Goal: Register for event/course

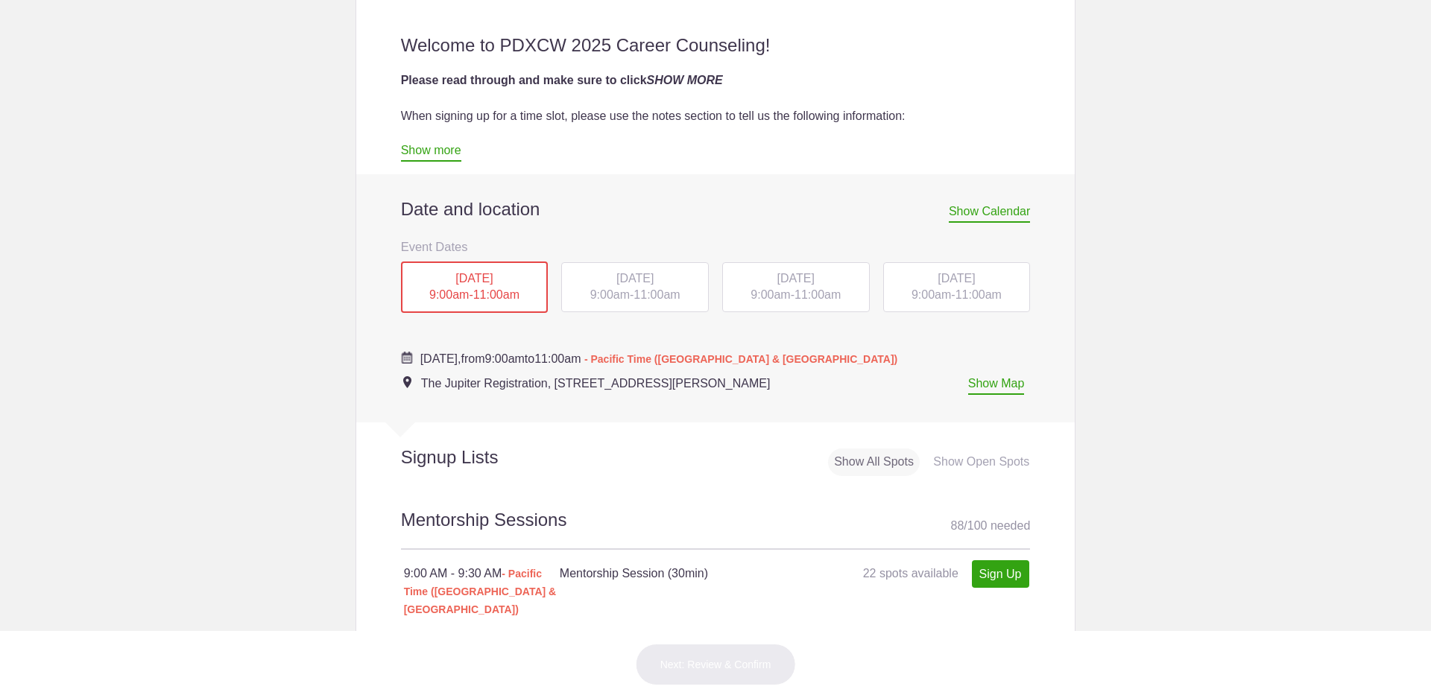
scroll to position [522, 0]
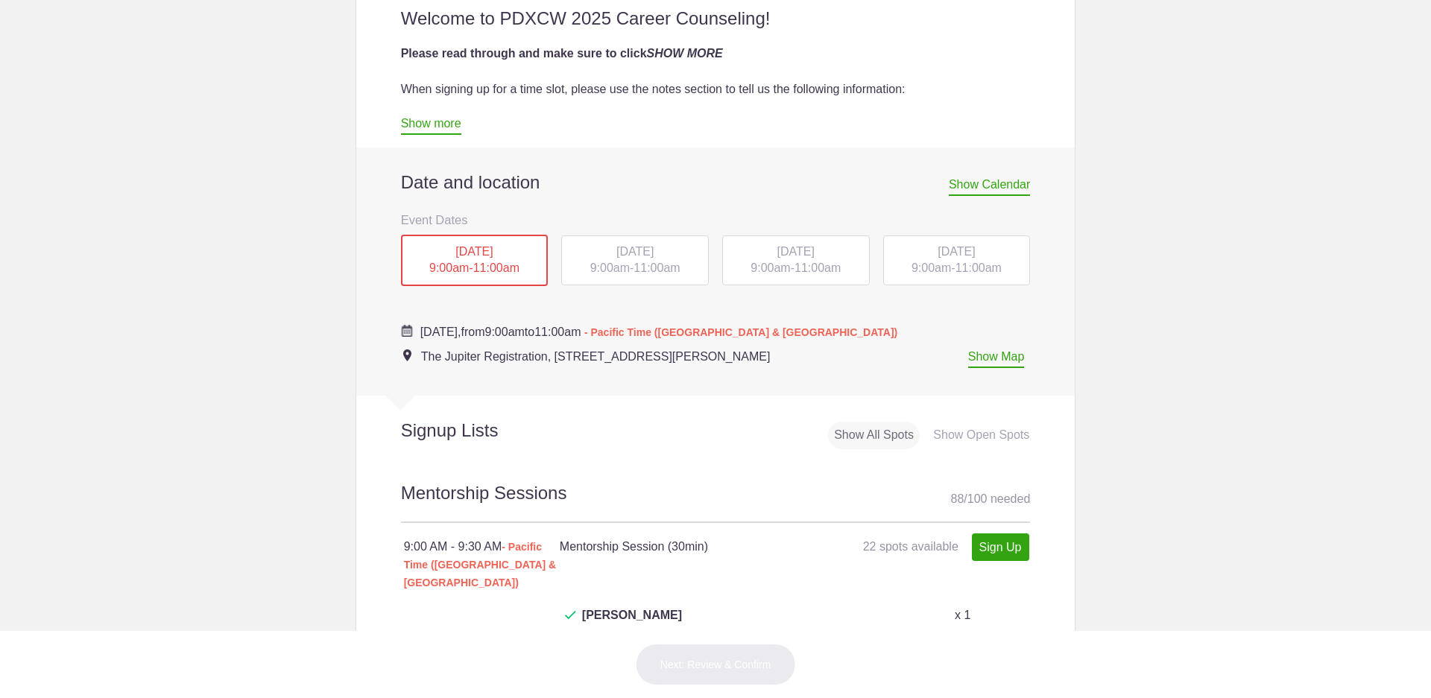
click at [616, 264] on span "9:00am" at bounding box center [609, 268] width 39 height 13
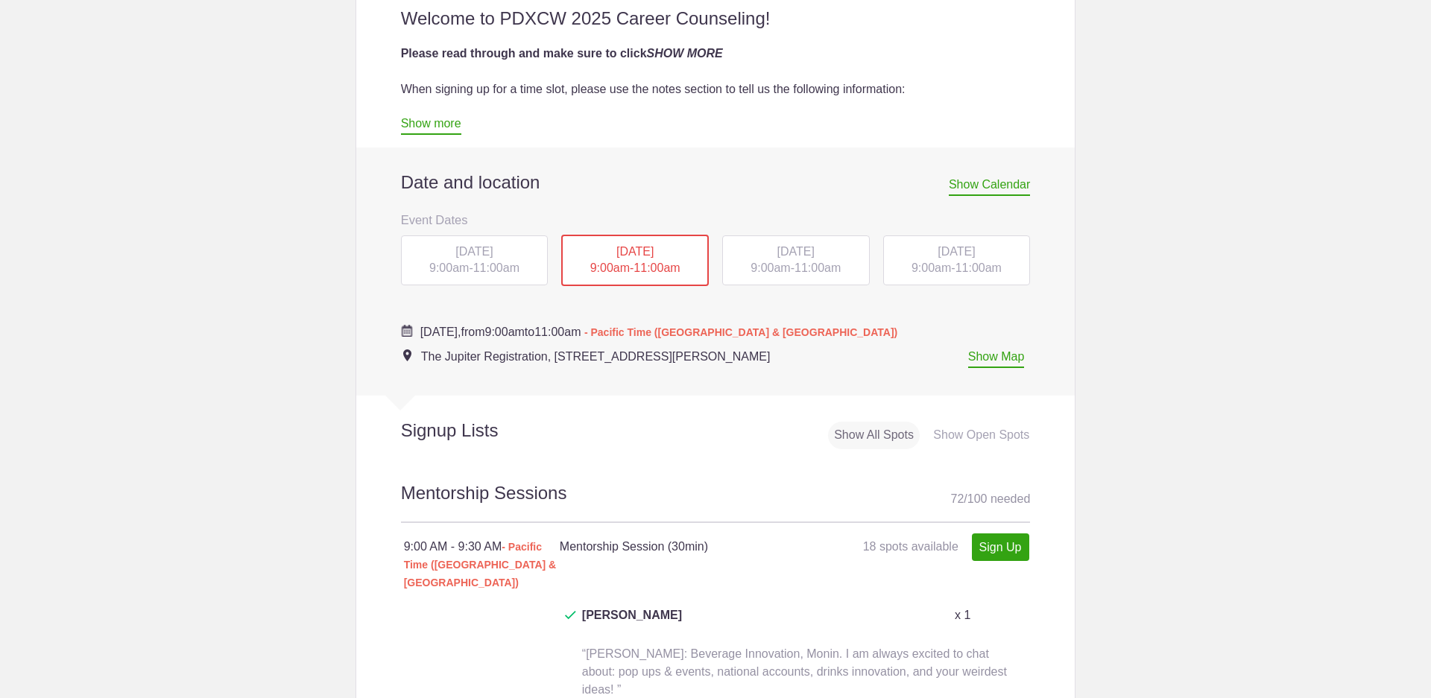
click at [791, 259] on div "WED, Oct 15, 2025 9:00am - 11:00am" at bounding box center [796, 260] width 148 height 51
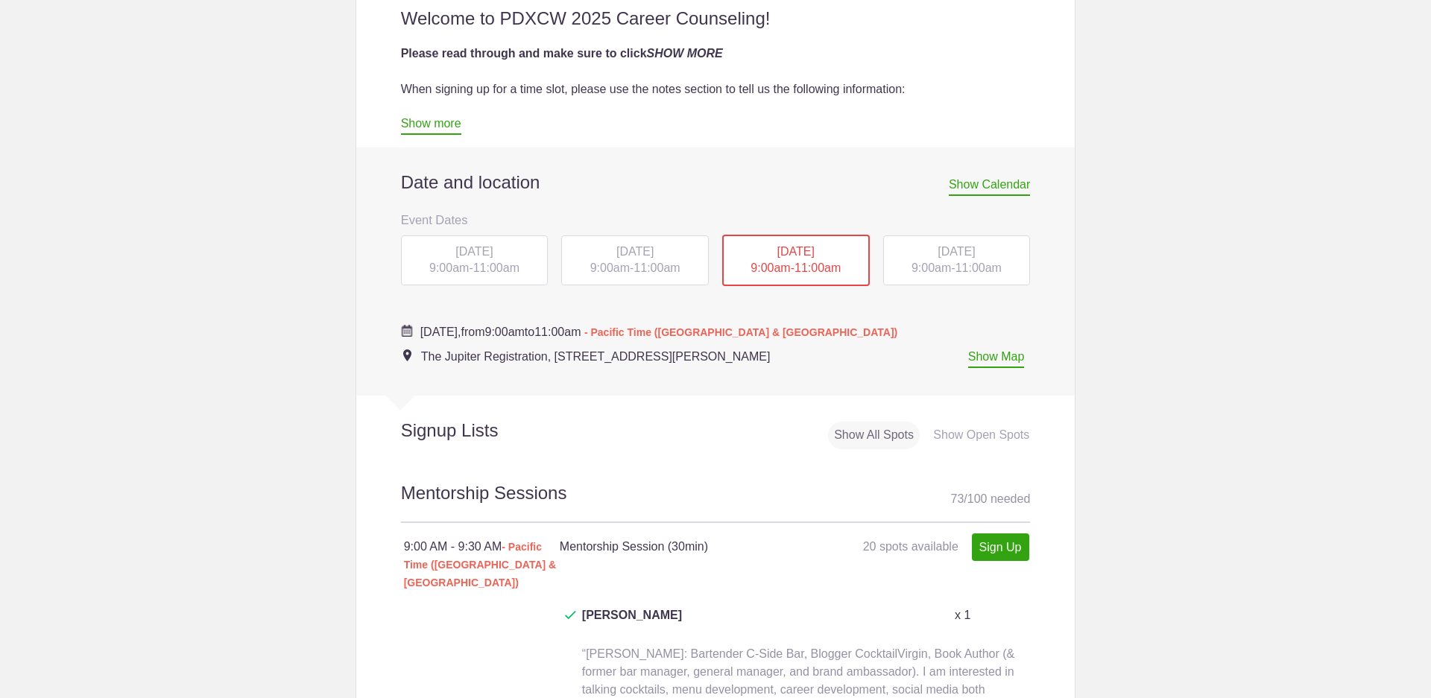
click at [635, 267] on span "11:00am" at bounding box center [656, 268] width 46 height 13
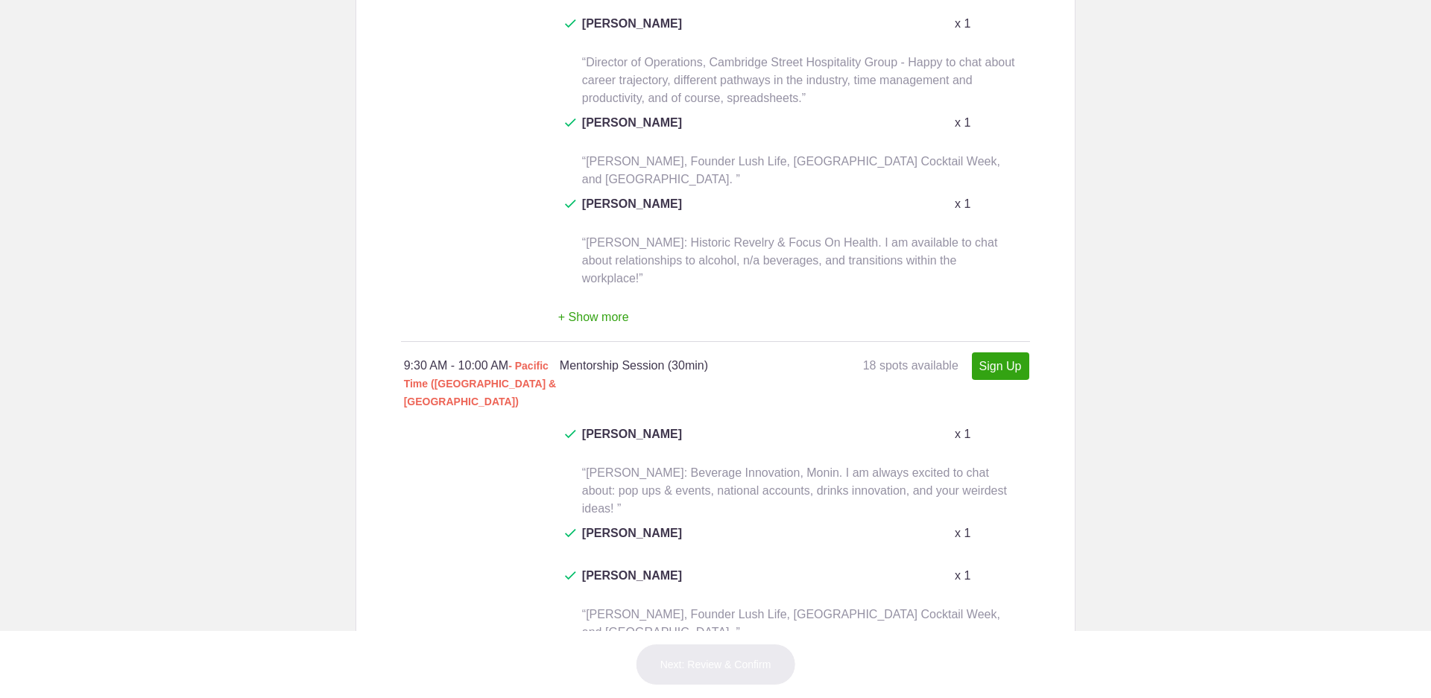
scroll to position [1341, 0]
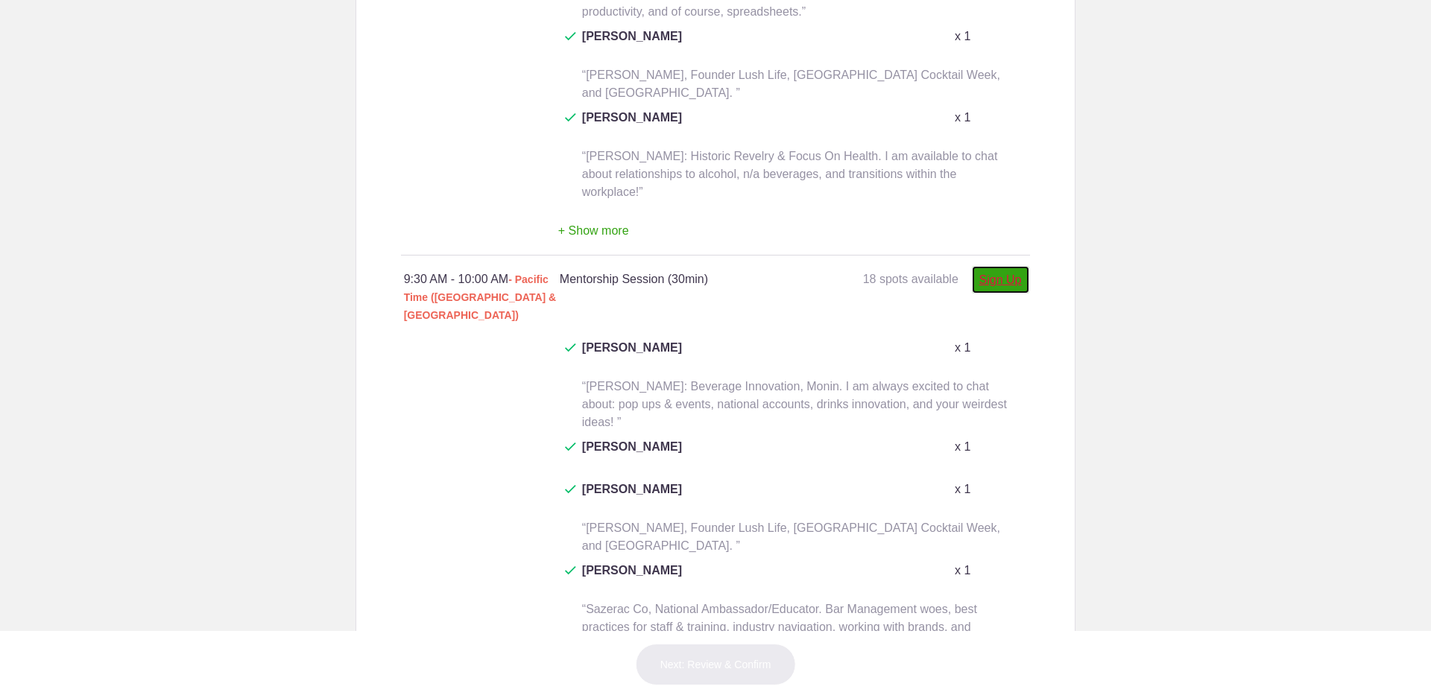
click at [988, 266] on link "Sign Up" at bounding box center [1000, 280] width 57 height 28
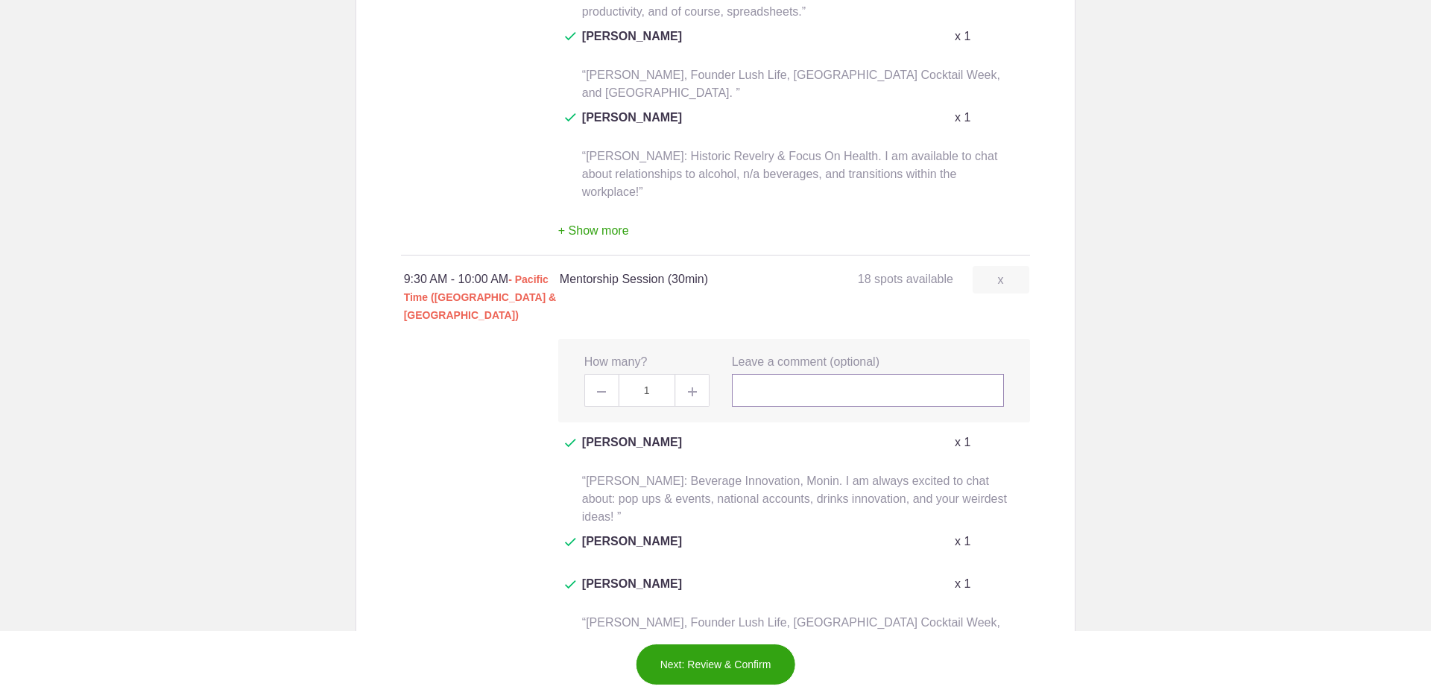
click at [774, 374] on input "text" at bounding box center [868, 390] width 273 height 33
click at [688, 388] on img at bounding box center [692, 392] width 9 height 9
click at [596, 374] on span at bounding box center [601, 390] width 34 height 33
type input "1"
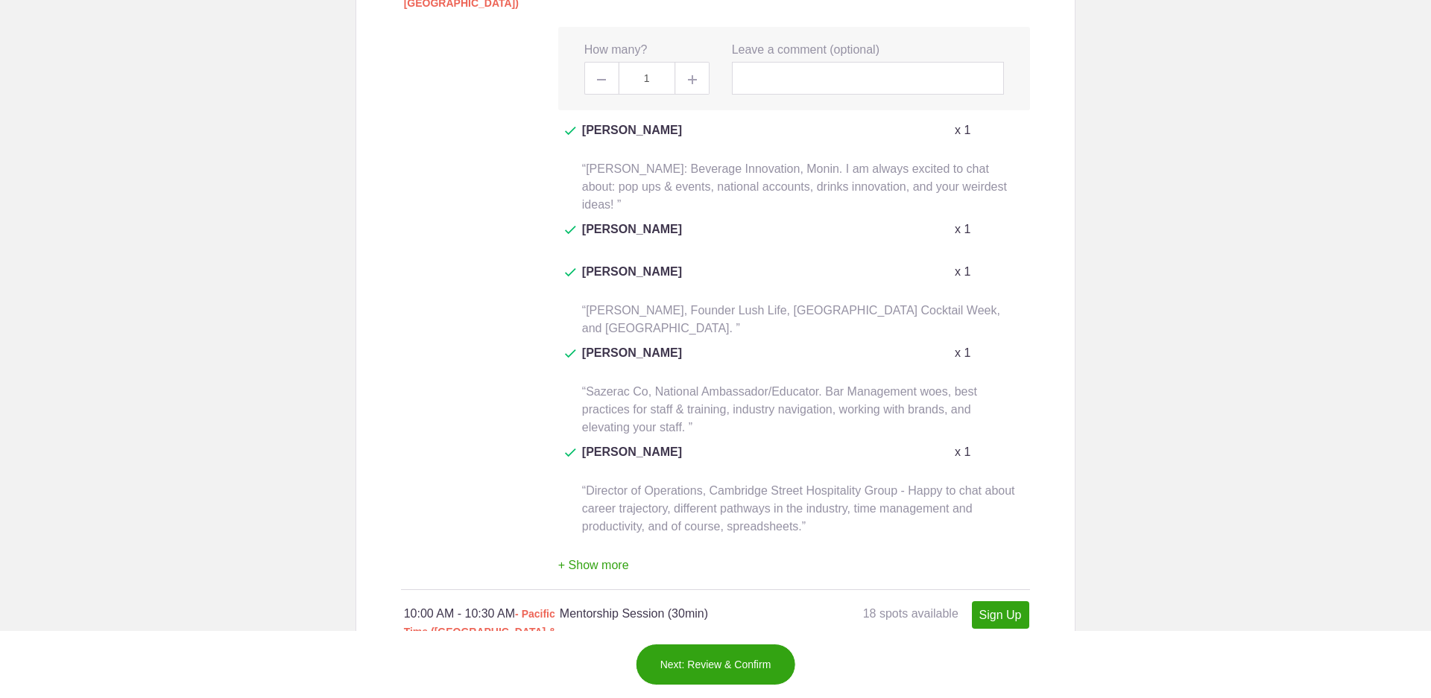
scroll to position [1788, 0]
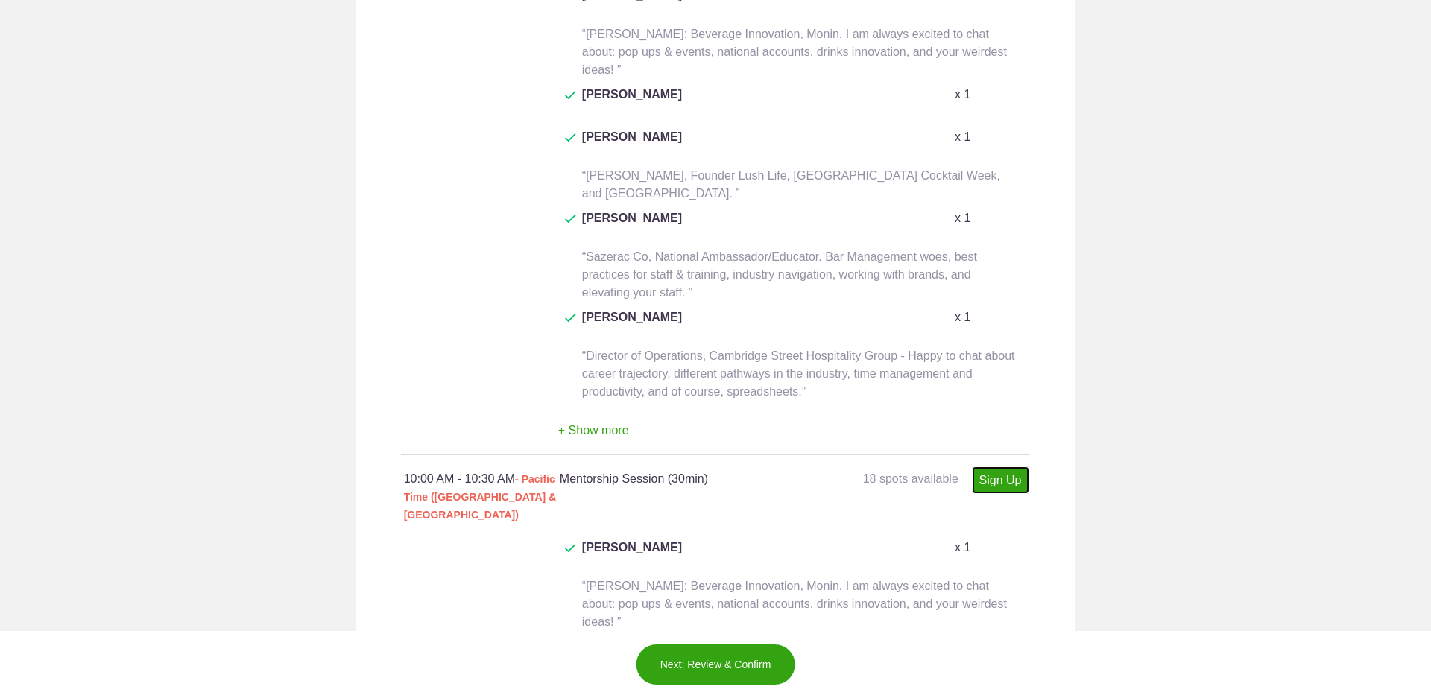
click at [984, 466] on link "Sign Up" at bounding box center [1000, 480] width 57 height 28
type input "1"
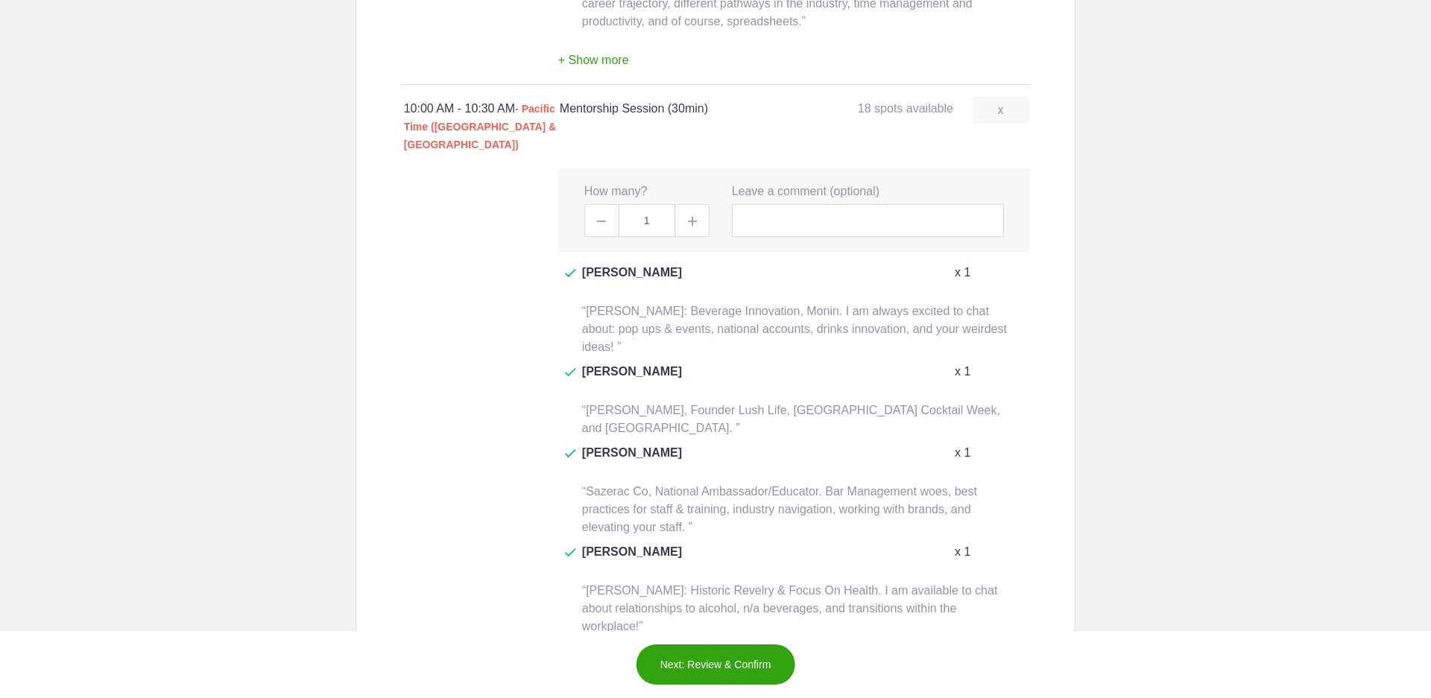
scroll to position [2310, 0]
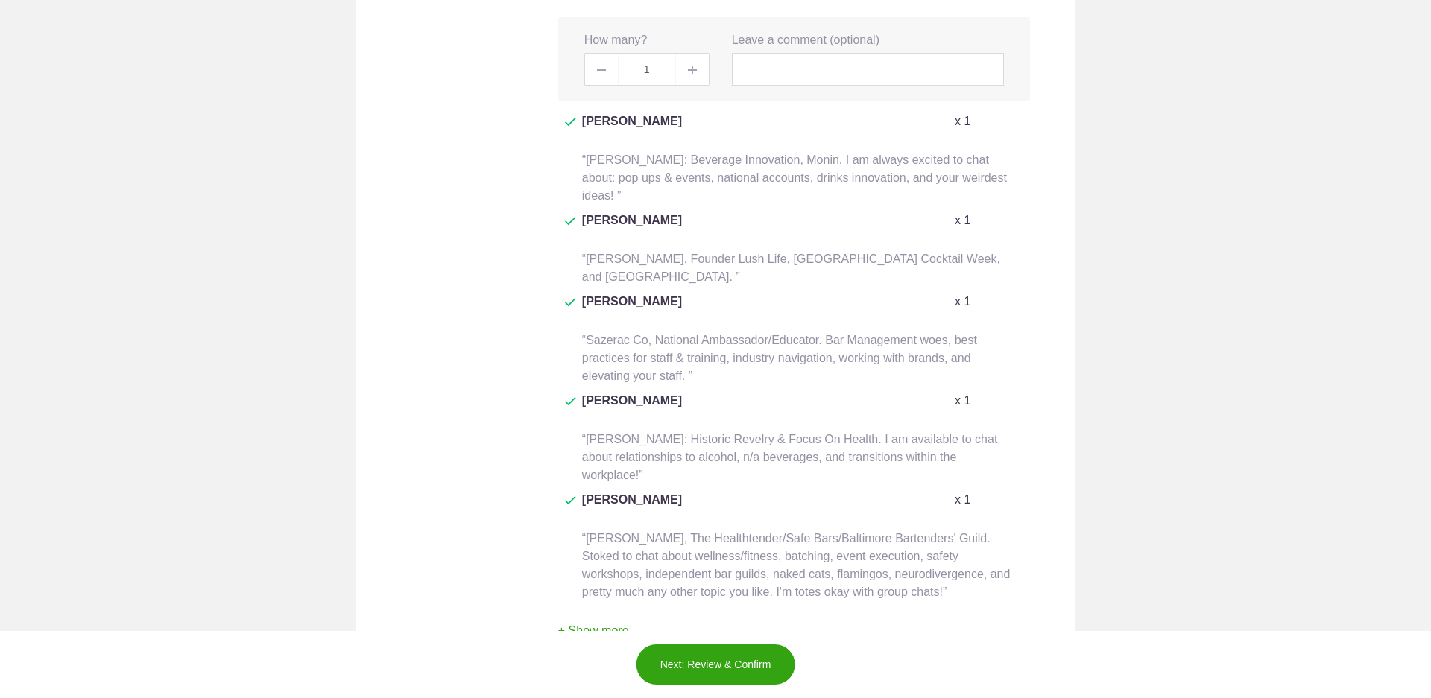
click at [980, 666] on link "Sign Up" at bounding box center [1000, 680] width 57 height 28
type input "1"
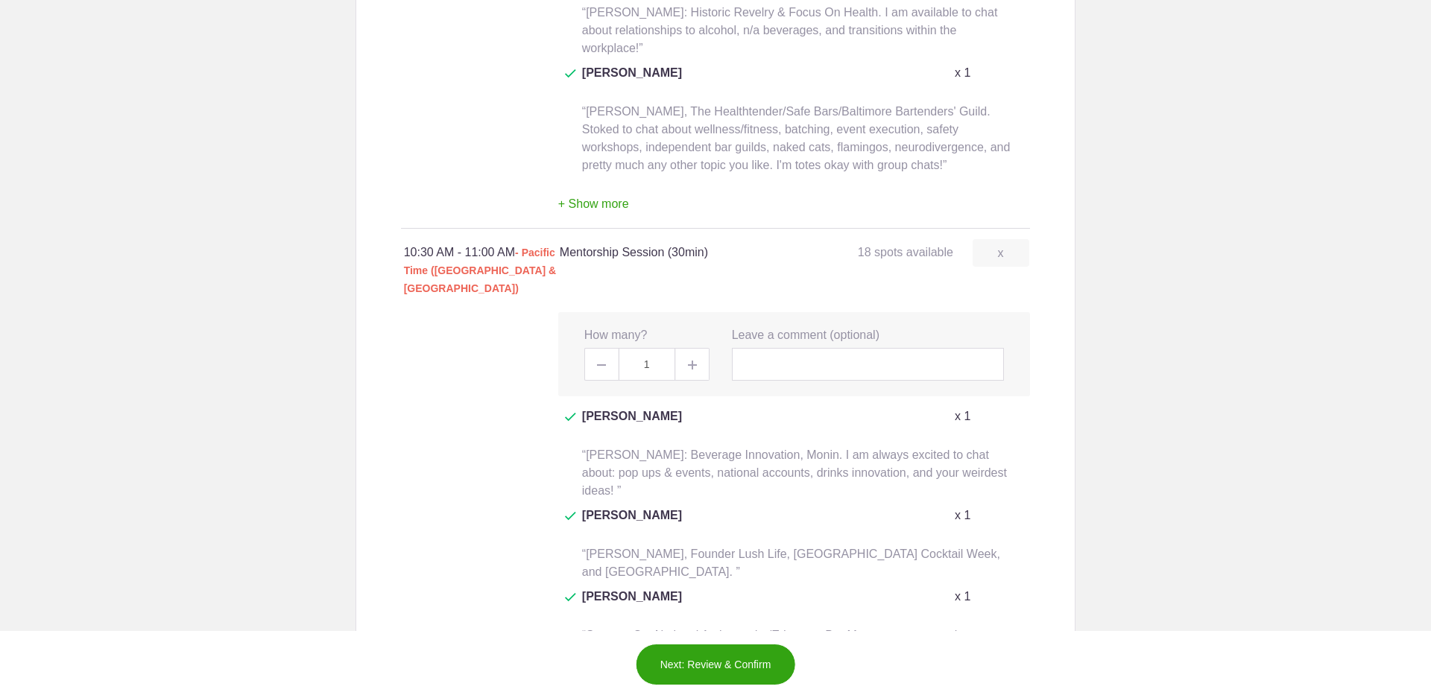
scroll to position [2906, 0]
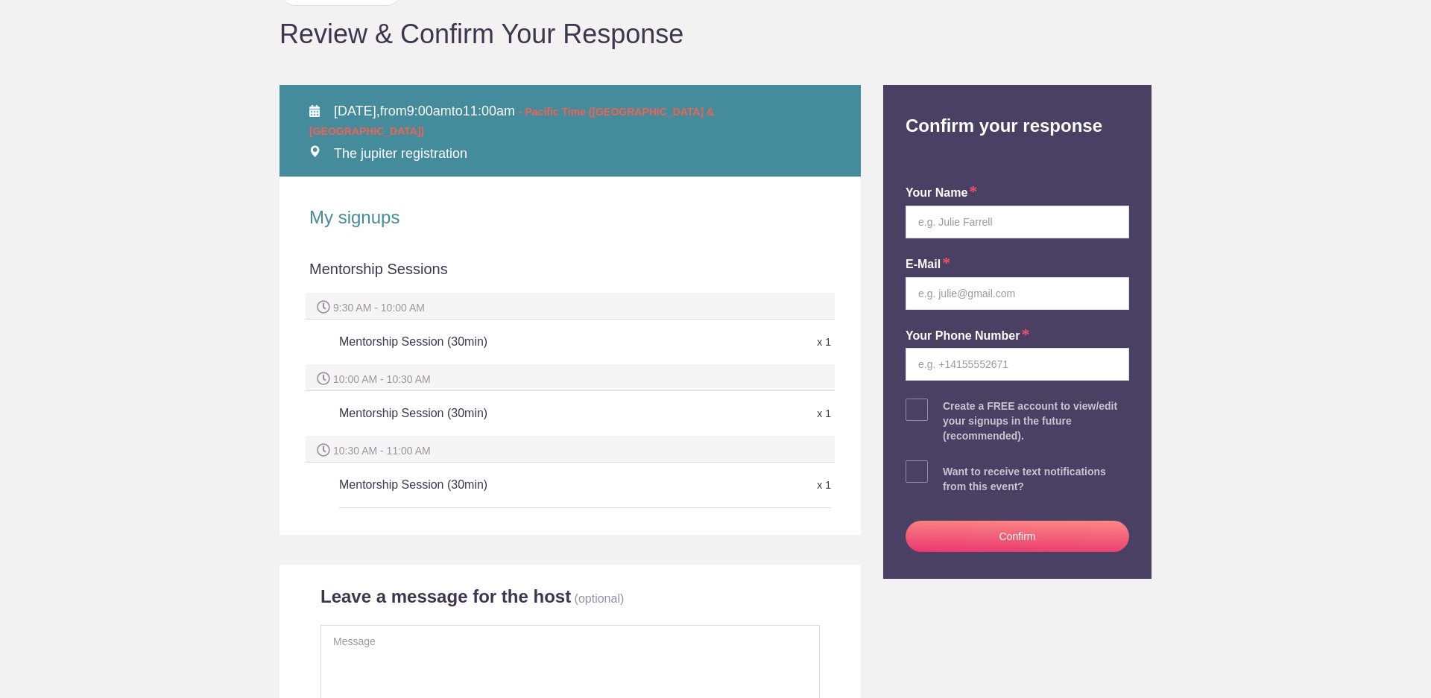
scroll to position [149, 0]
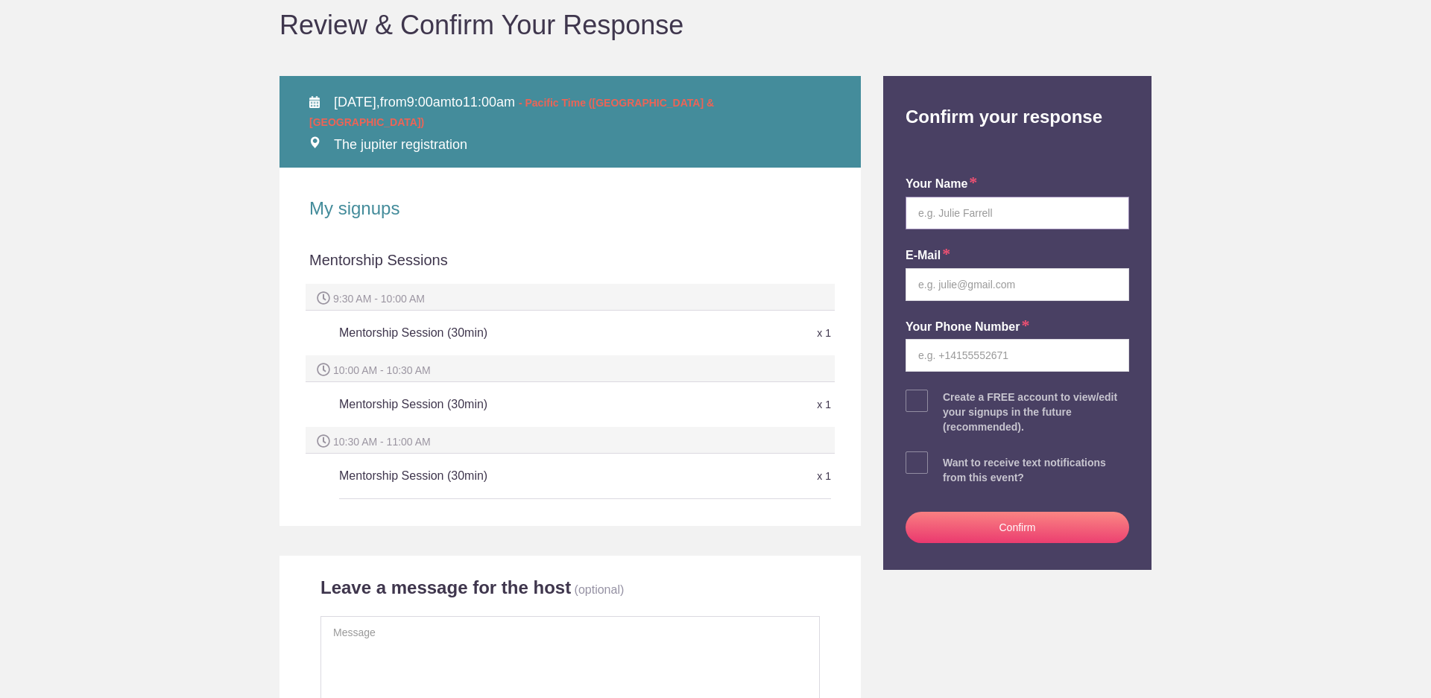
click at [966, 209] on input "text" at bounding box center [1017, 213] width 224 height 33
type input "[PERSON_NAME]"
type input "info@soolehospitality.com"
type input "2508843116"
click at [912, 405] on span at bounding box center [916, 401] width 22 height 22
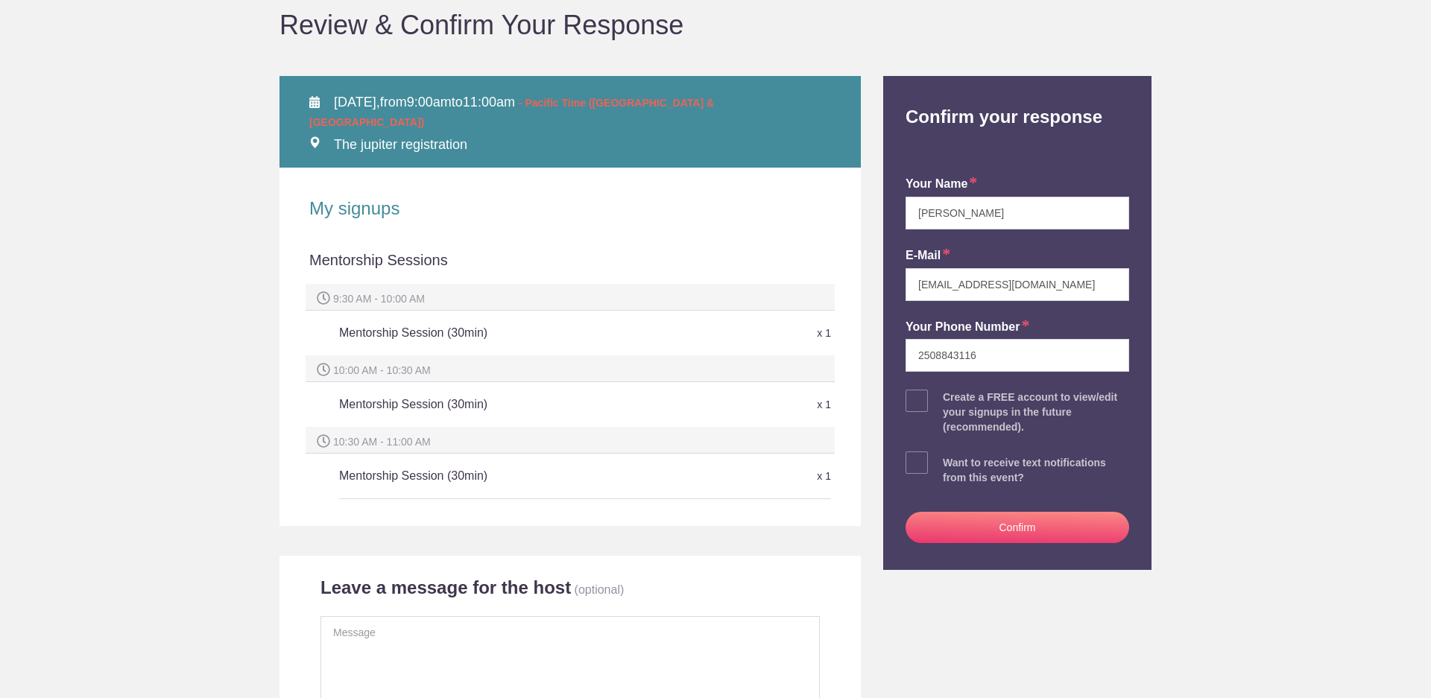
click at [947, 402] on input "checkbox" at bounding box center [1059, 398] width 224 height 10
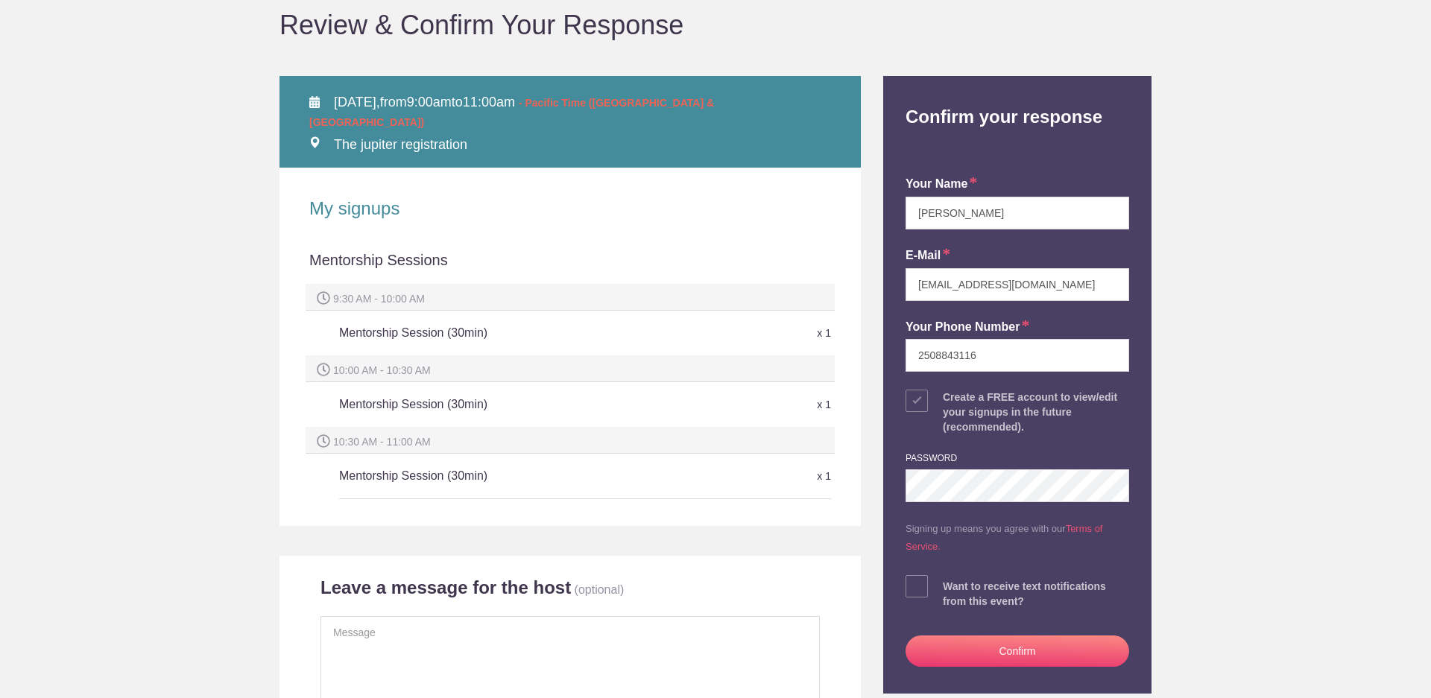
click at [905, 403] on span at bounding box center [916, 401] width 22 height 22
click at [947, 402] on input "checkbox" at bounding box center [1059, 398] width 224 height 10
checkbox input "false"
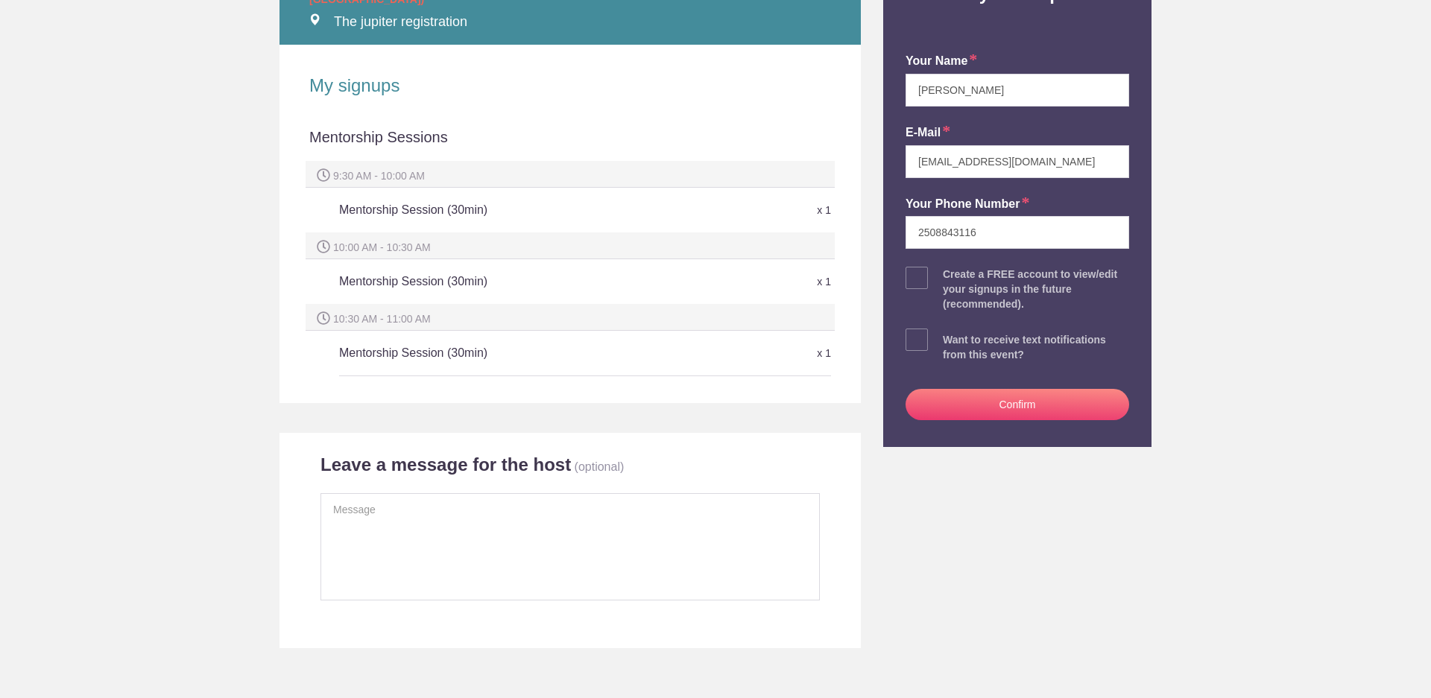
scroll to position [298, 0]
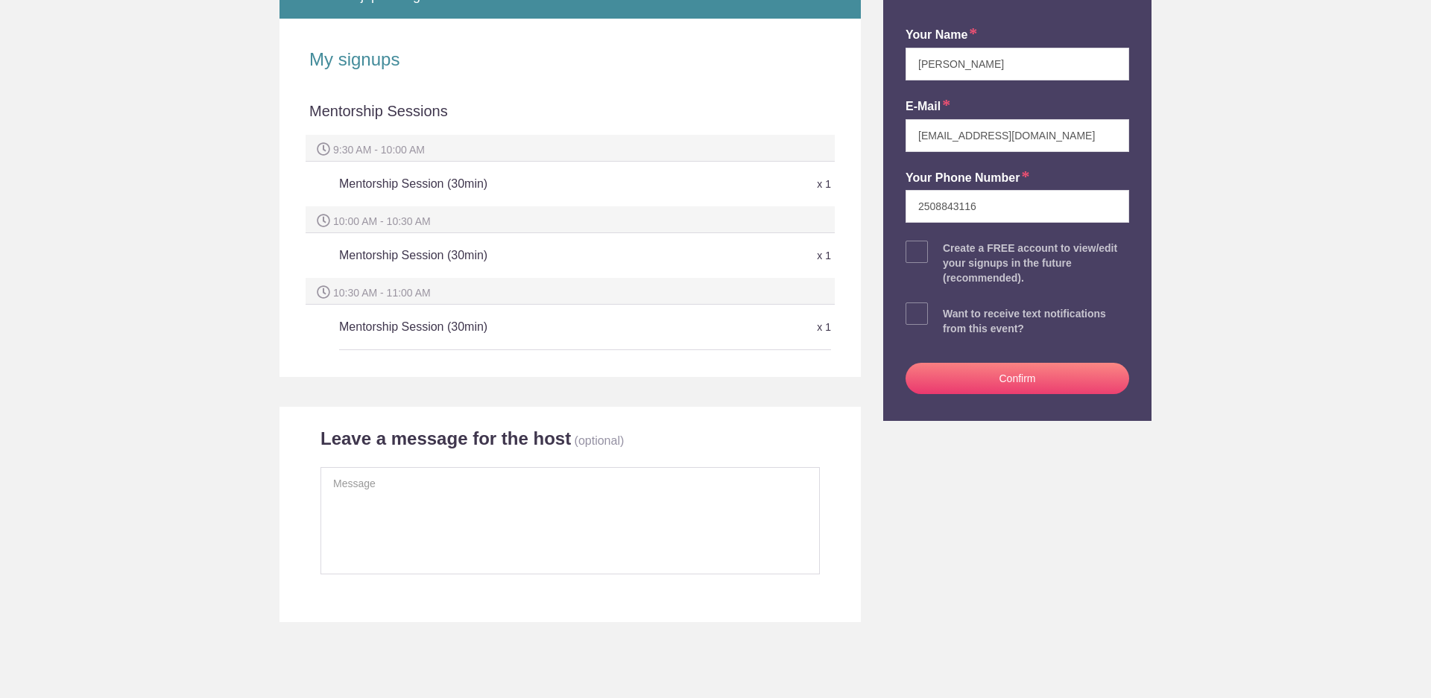
click at [996, 379] on button "Confirm" at bounding box center [1017, 378] width 224 height 31
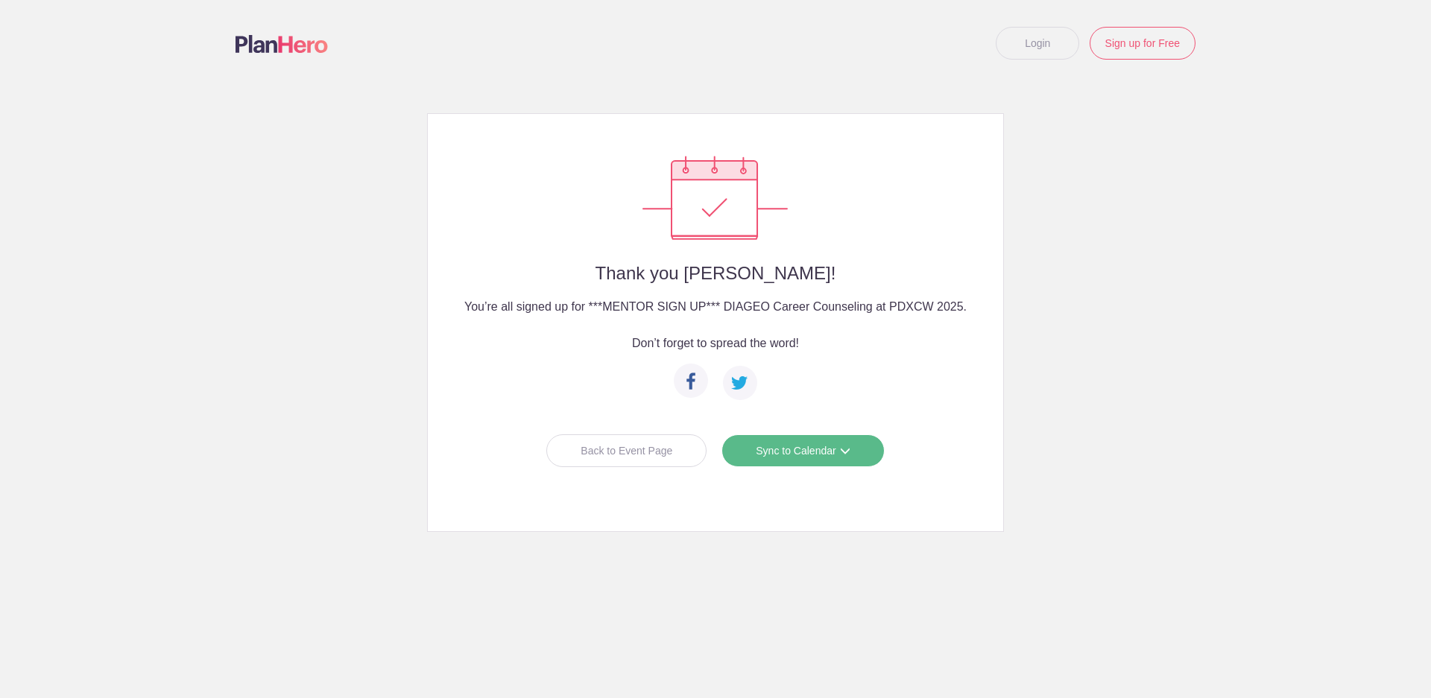
click at [802, 461] on link "Sync to Calendar" at bounding box center [802, 450] width 162 height 33
click at [817, 489] on link "Google Calendar" at bounding box center [797, 483] width 133 height 30
click at [643, 449] on div "Back to Event Page" at bounding box center [626, 450] width 160 height 33
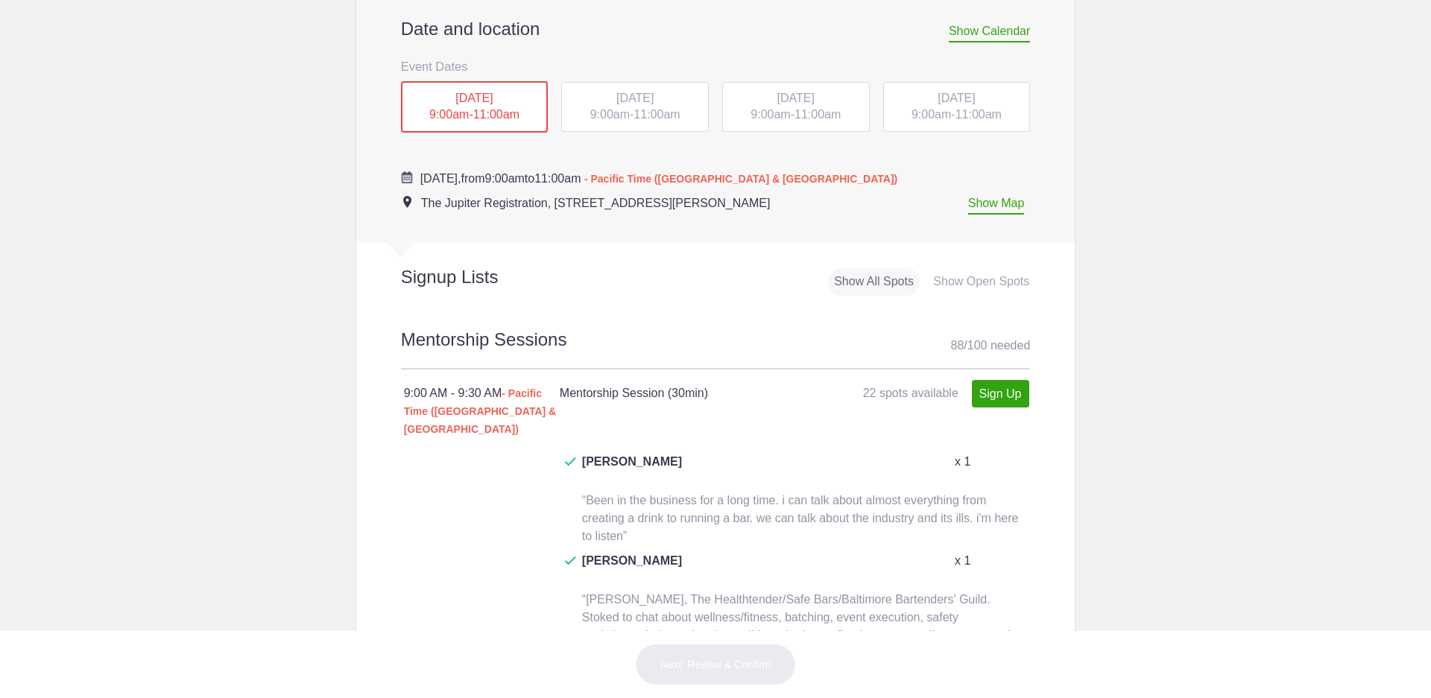
scroll to position [671, 0]
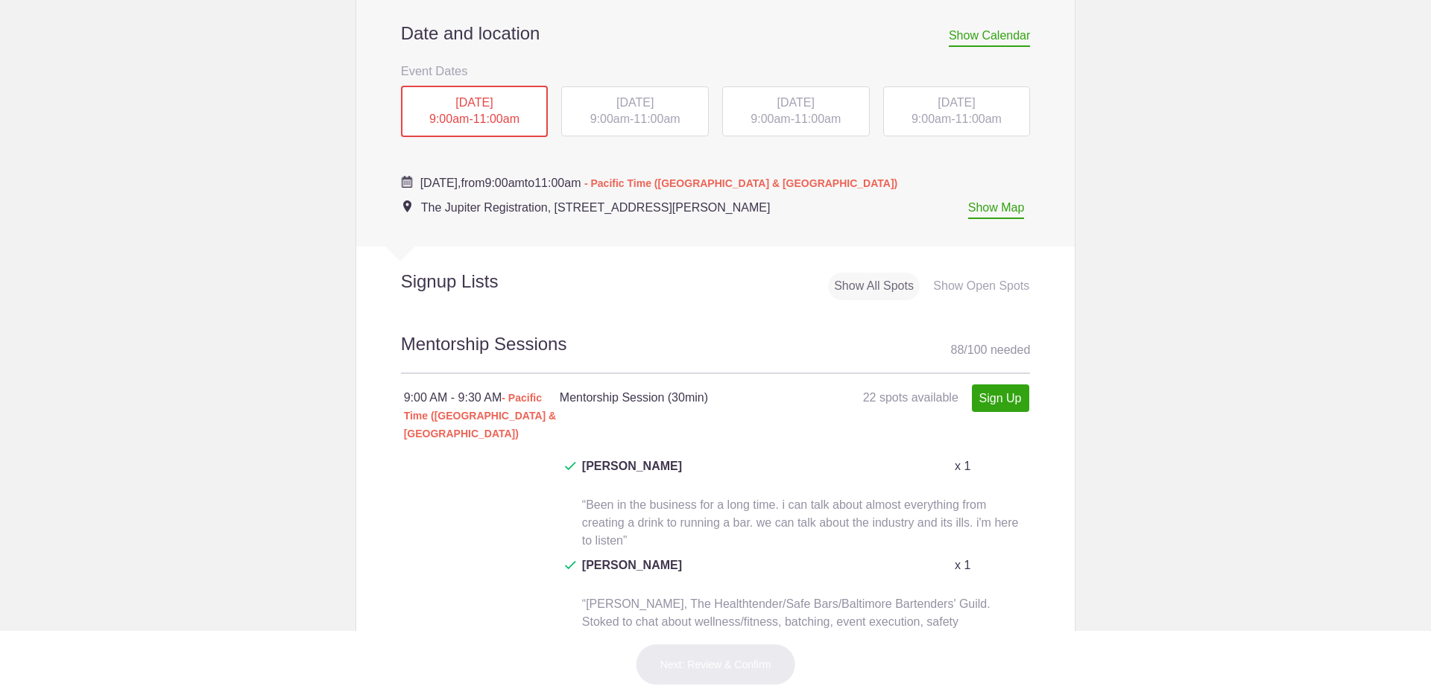
click at [628, 110] on div "[DATE] 9:00am - 11:00am" at bounding box center [635, 111] width 148 height 51
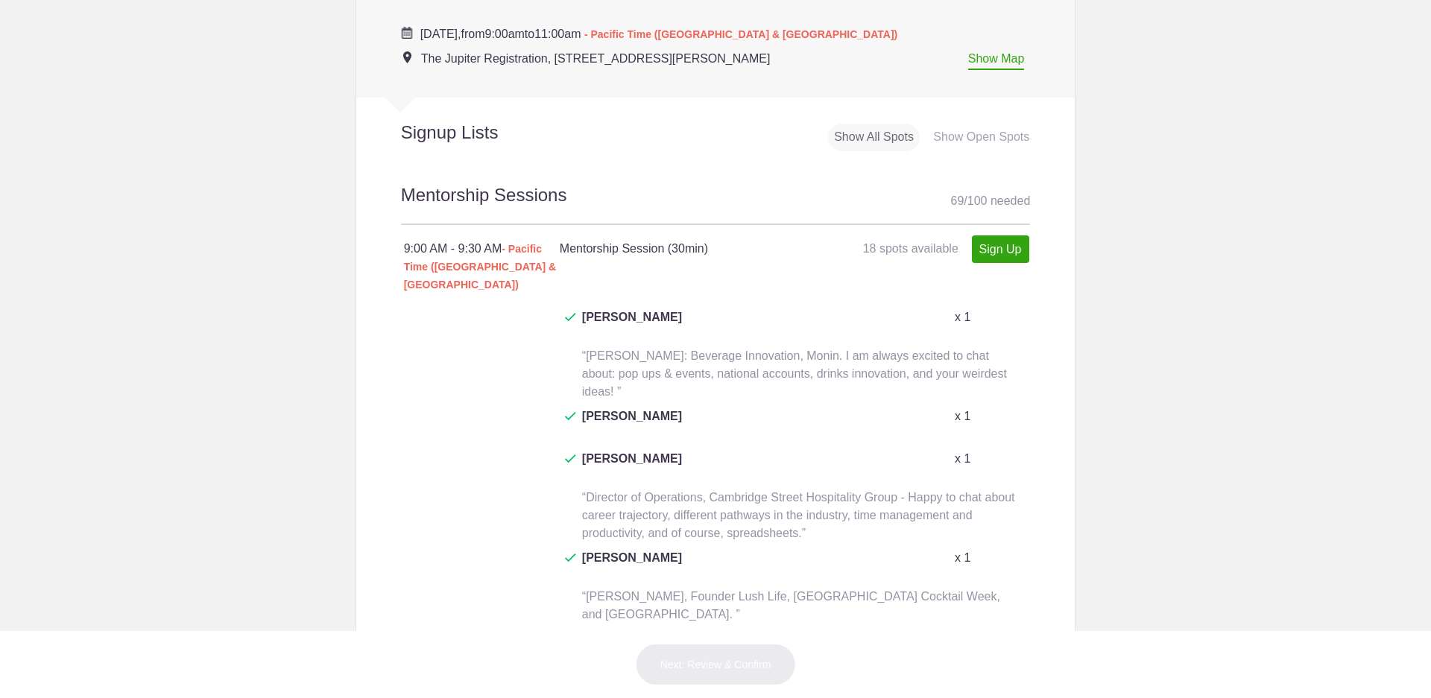
scroll to position [894, 0]
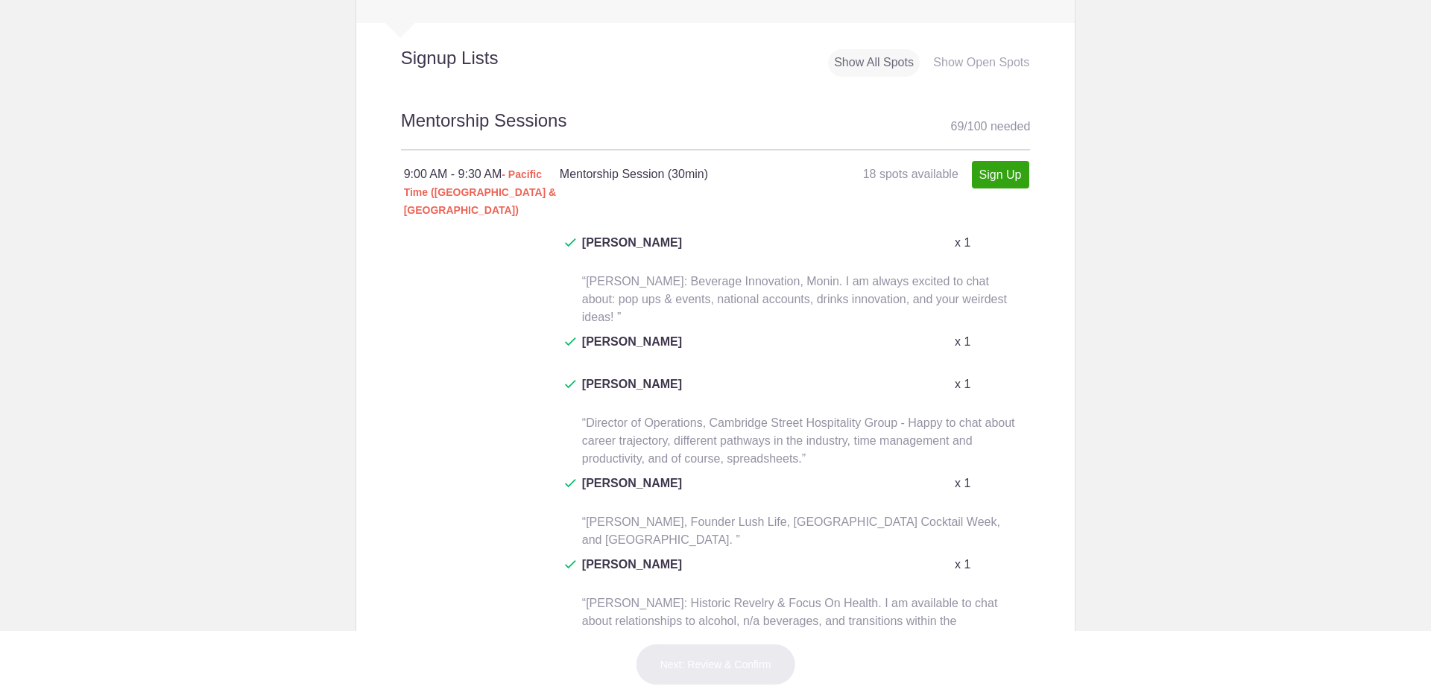
click at [585, 655] on button "+ Show more" at bounding box center [593, 678] width 71 height 47
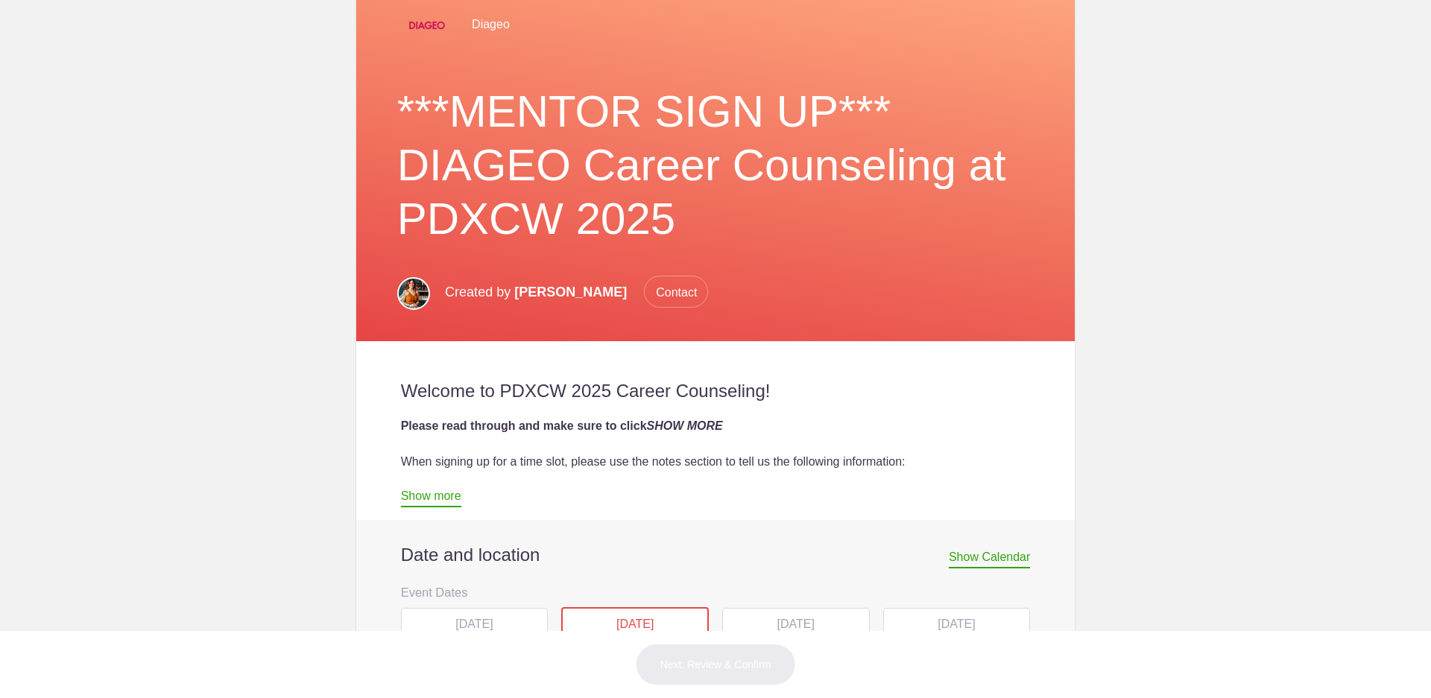
scroll to position [224, 0]
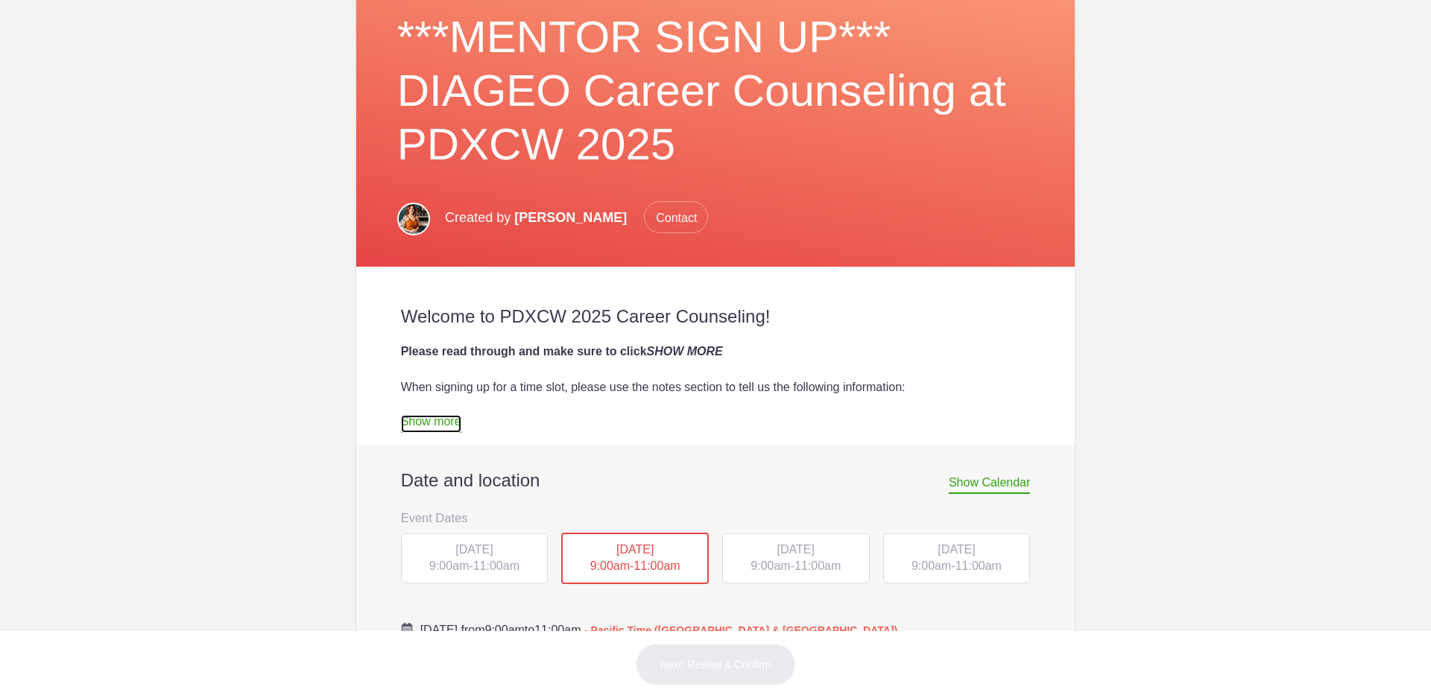
click at [437, 428] on link "Show more" at bounding box center [431, 424] width 60 height 18
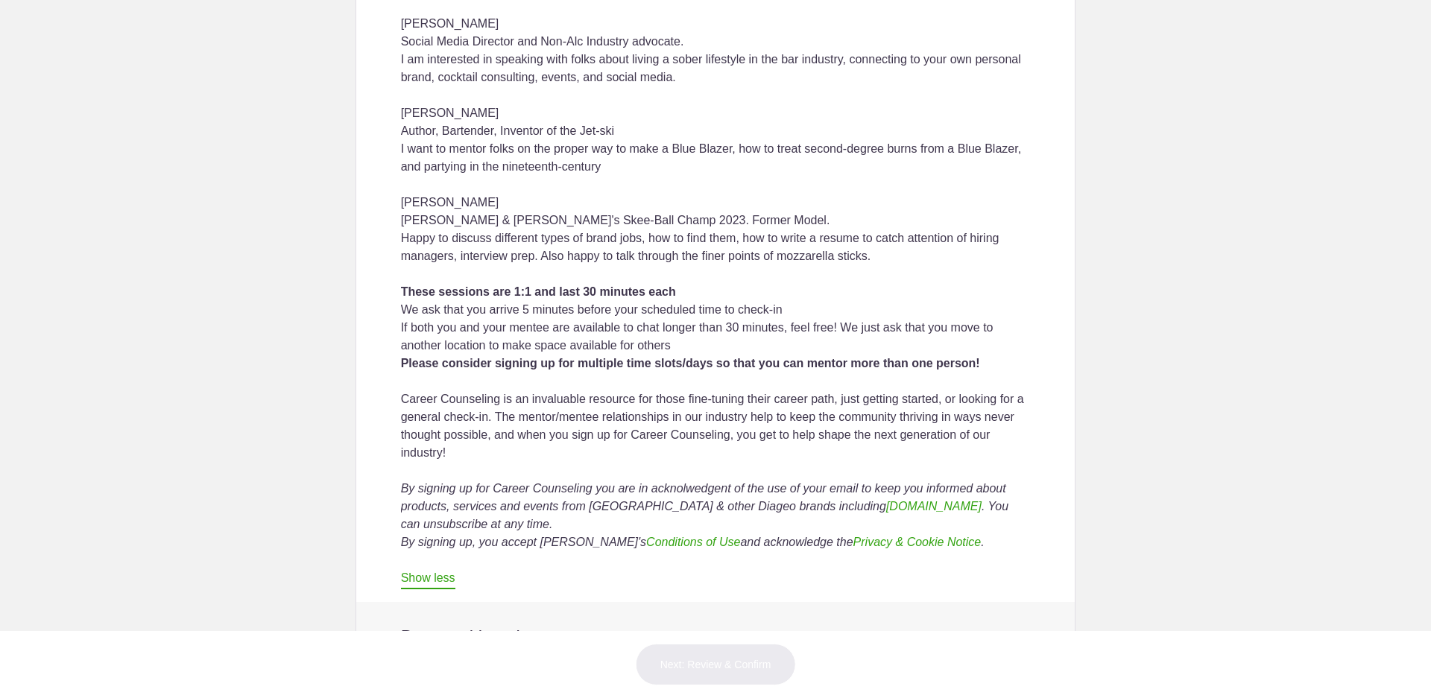
scroll to position [820, 0]
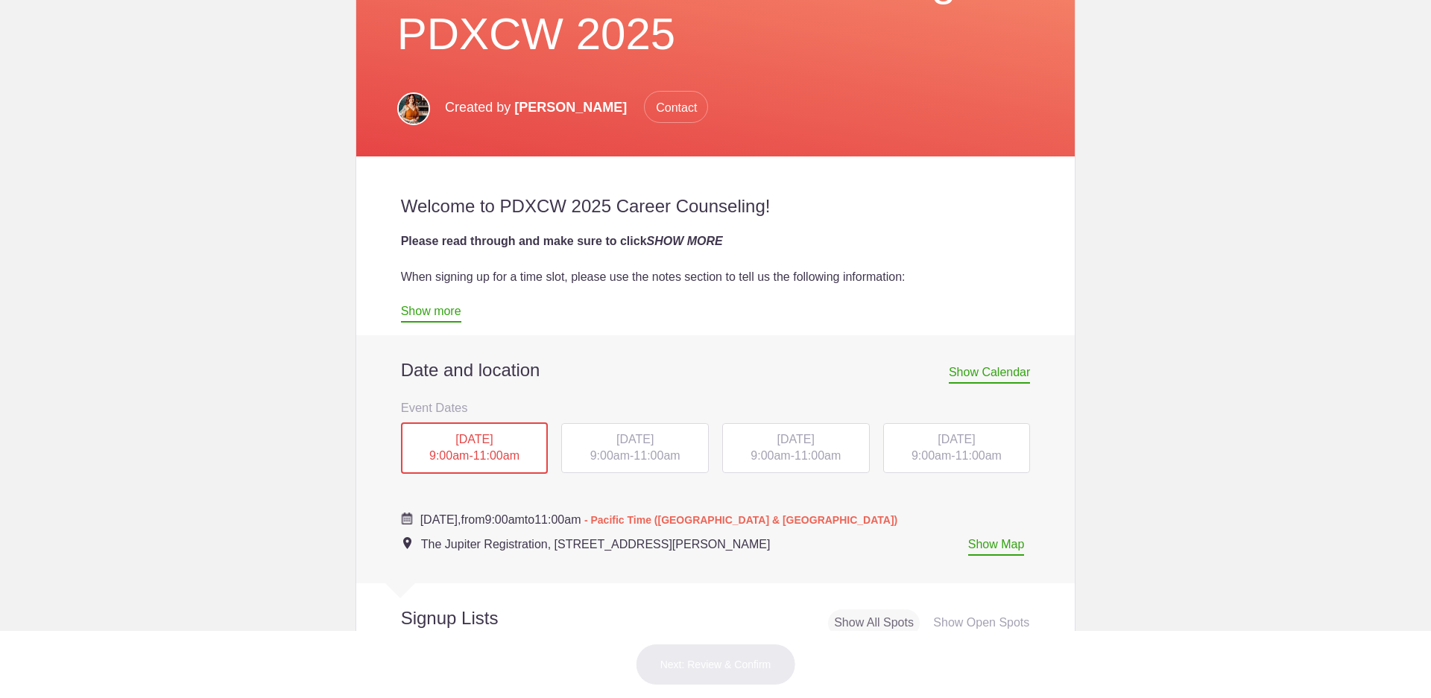
scroll to position [522, 0]
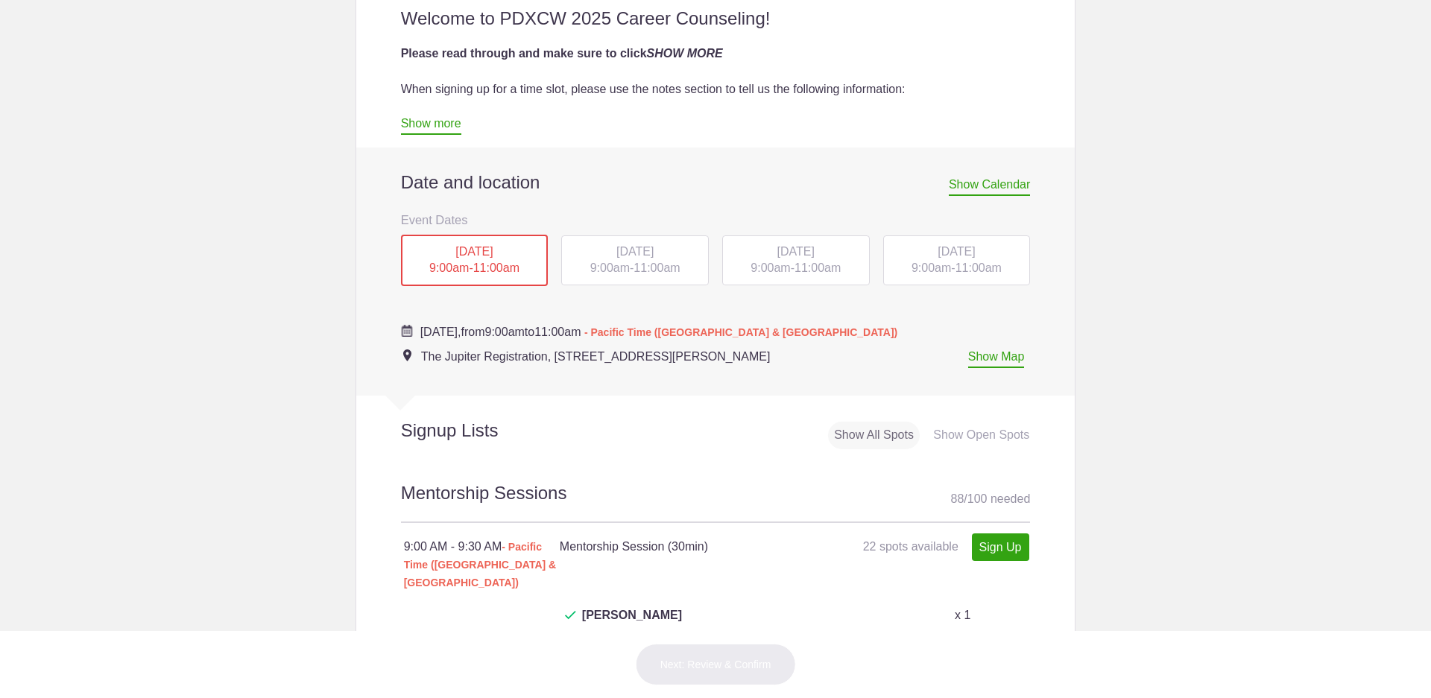
click at [656, 244] on div "[DATE] 9:00am - 11:00am" at bounding box center [635, 260] width 148 height 51
